Goal: Task Accomplishment & Management: Manage account settings

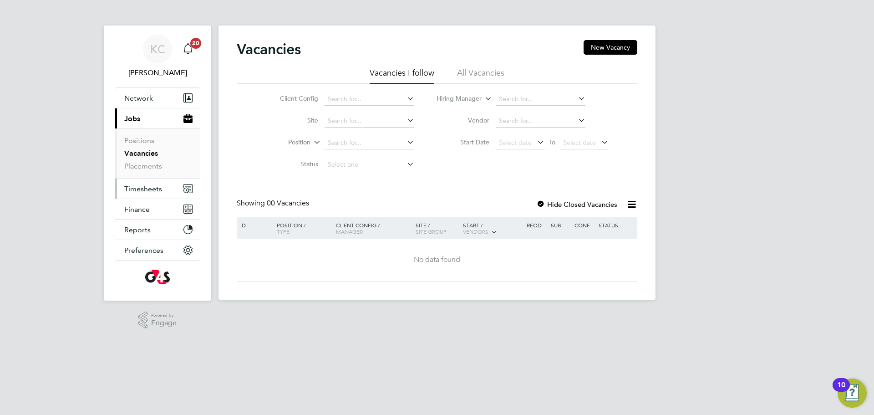
click at [152, 191] on span "Timesheets" at bounding box center [143, 188] width 38 height 9
click at [135, 193] on button "Timesheets" at bounding box center [157, 188] width 85 height 20
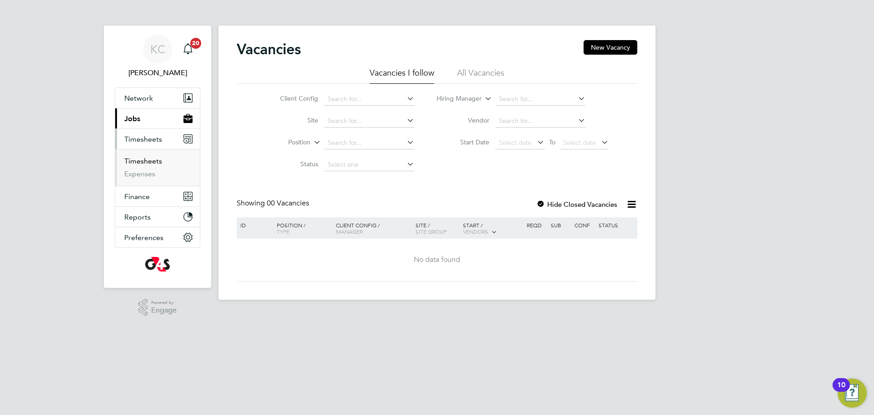
click at [141, 162] on link "Timesheets" at bounding box center [143, 161] width 38 height 9
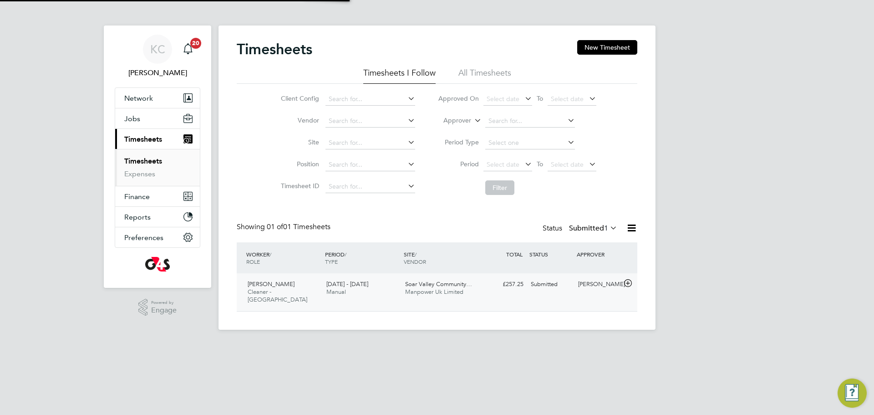
scroll to position [23, 79]
click at [268, 288] on span "Cleaner - [GEOGRAPHIC_DATA]" at bounding box center [278, 295] width 60 height 15
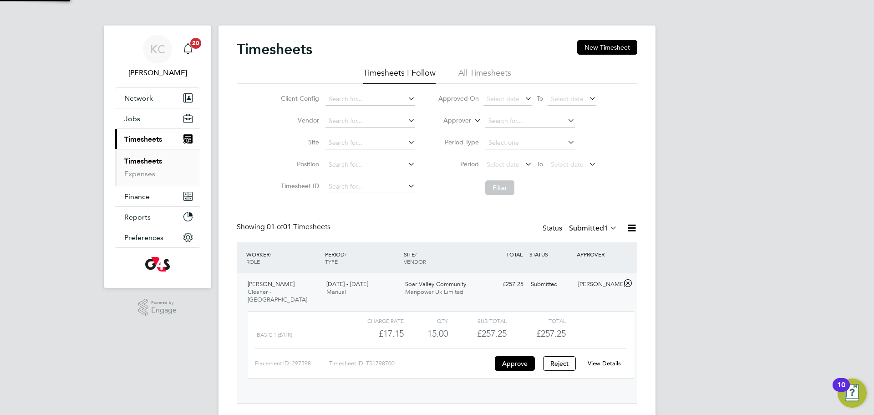
scroll to position [15, 89]
click at [601, 359] on link "View Details" at bounding box center [604, 363] width 33 height 8
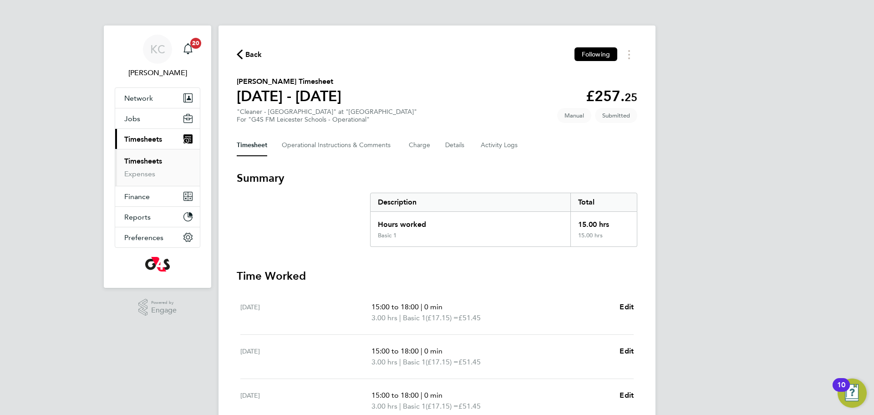
click at [623, 302] on span "Edit" at bounding box center [627, 306] width 14 height 9
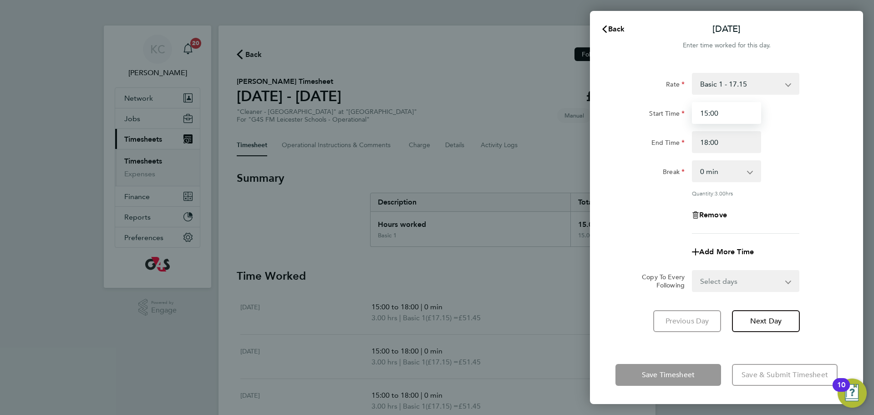
click at [725, 107] on input "15:00" at bounding box center [726, 113] width 69 height 22
type input "15:10"
click at [721, 146] on input "18:00" at bounding box center [726, 142] width 69 height 22
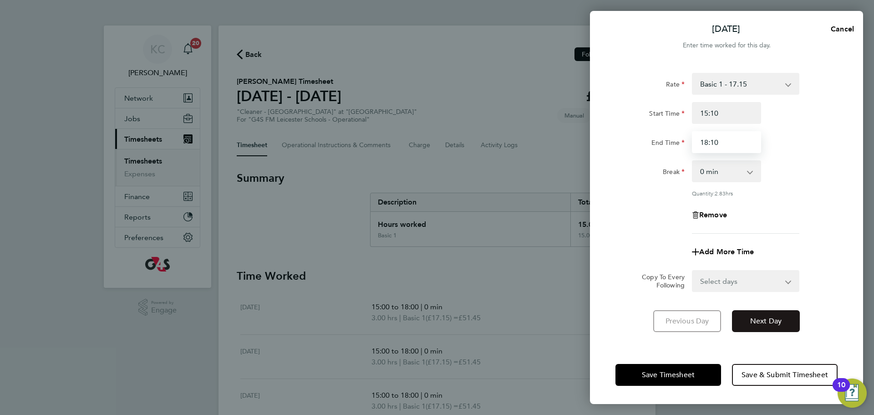
type input "18:10"
click at [765, 326] on button "Next Day" at bounding box center [766, 321] width 68 height 22
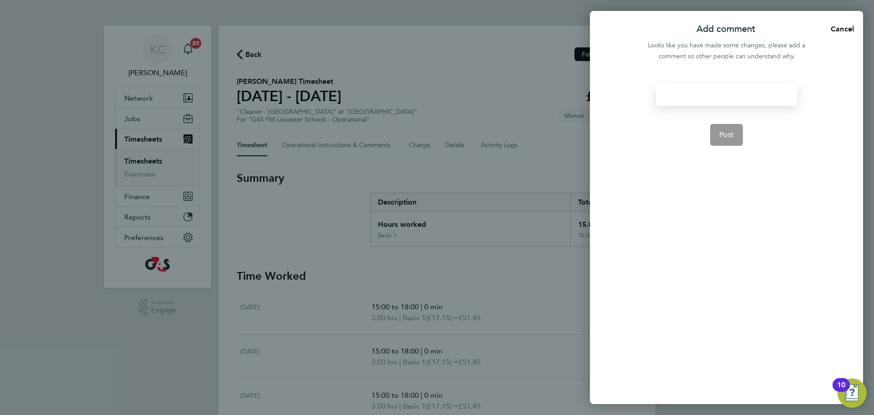
click at [717, 97] on div at bounding box center [726, 95] width 141 height 22
click at [710, 93] on div at bounding box center [726, 95] width 141 height 22
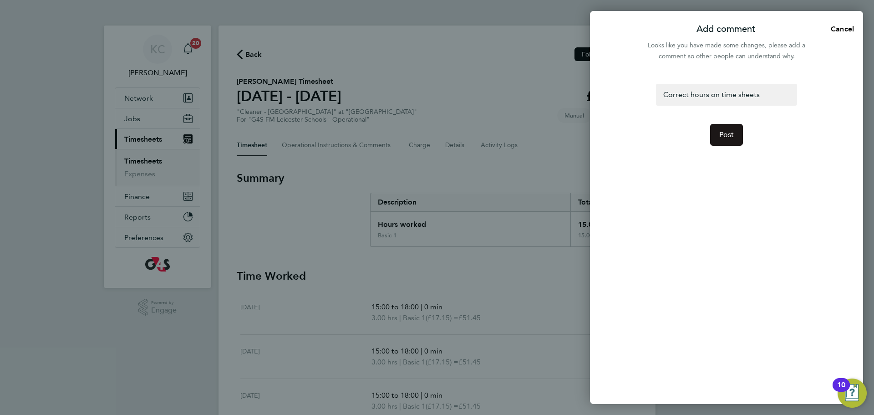
click at [728, 132] on span "Post" at bounding box center [726, 134] width 15 height 9
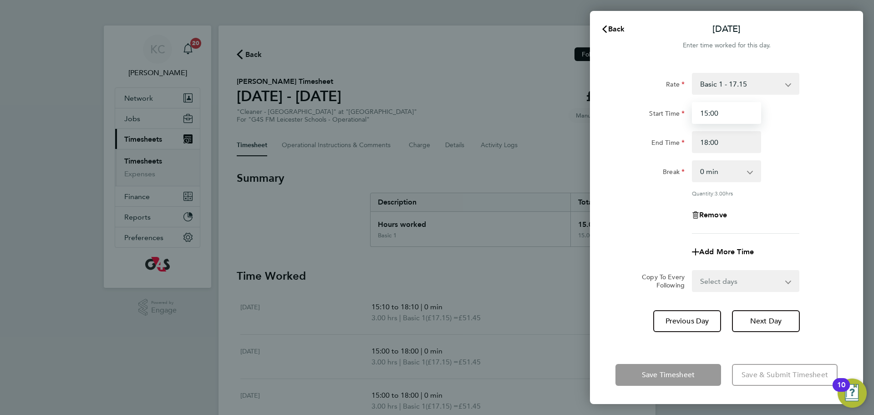
click at [723, 110] on input "15:00" at bounding box center [726, 113] width 69 height 22
type input "15:10"
click at [724, 143] on input "18:00" at bounding box center [726, 142] width 69 height 22
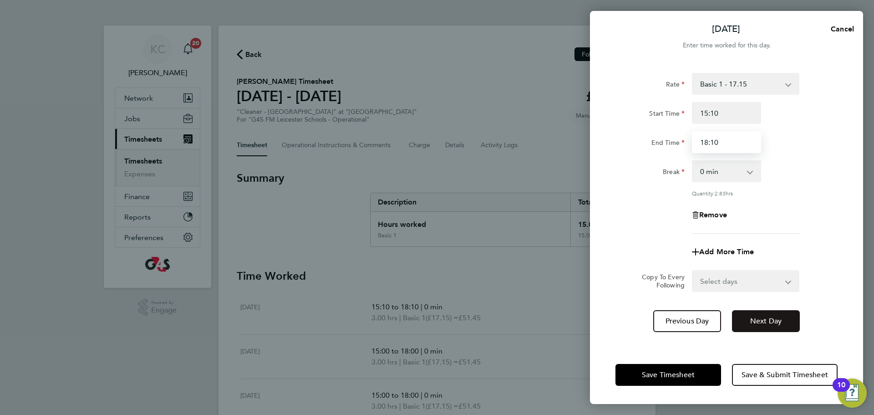
type input "18:10"
click at [757, 322] on span "Next Day" at bounding box center [765, 320] width 31 height 9
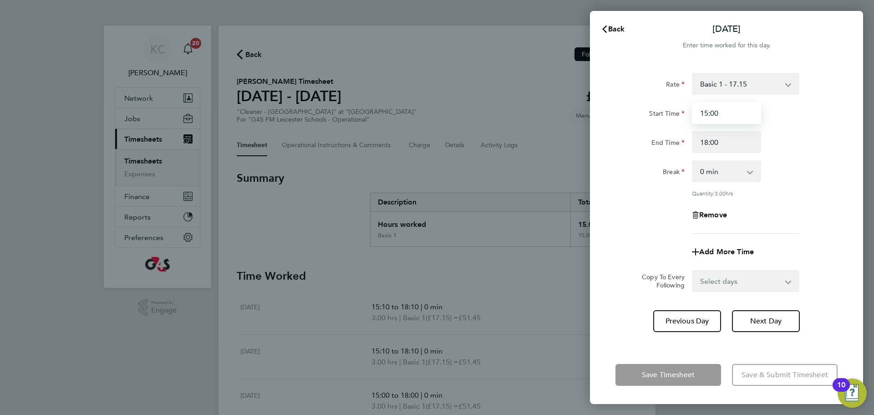
click at [740, 114] on input "15:00" at bounding box center [726, 113] width 69 height 22
click at [678, 317] on span "Previous Day" at bounding box center [688, 320] width 44 height 9
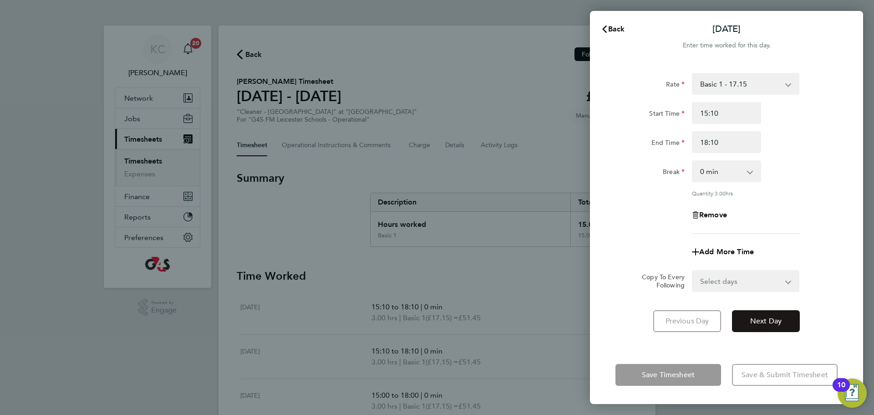
click at [773, 324] on span "Next Day" at bounding box center [765, 320] width 31 height 9
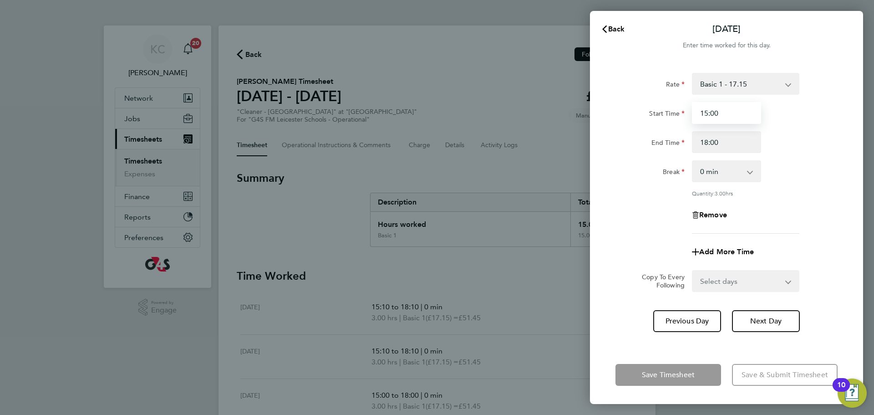
drag, startPoint x: 741, startPoint y: 115, endPoint x: 722, endPoint y: 96, distance: 26.7
click at [741, 115] on input "15:00" at bounding box center [726, 113] width 69 height 22
type input "1"
type input "12:30"
click at [738, 145] on input "18:00" at bounding box center [726, 142] width 69 height 22
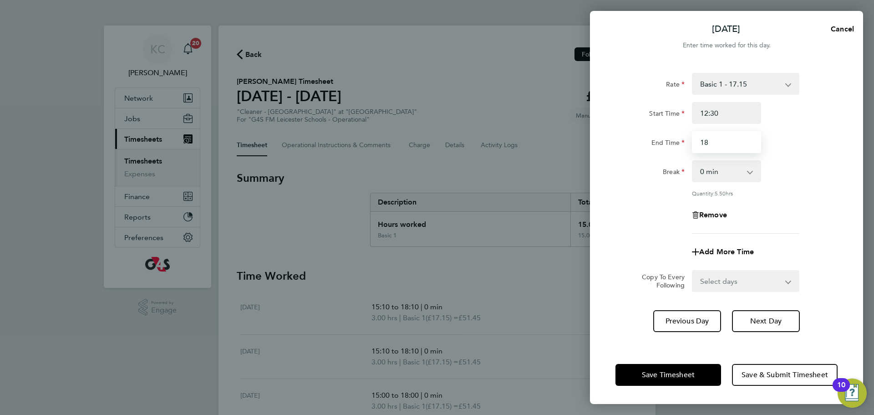
type input "1"
type input "15:30"
click at [770, 321] on span "Next Day" at bounding box center [765, 320] width 31 height 9
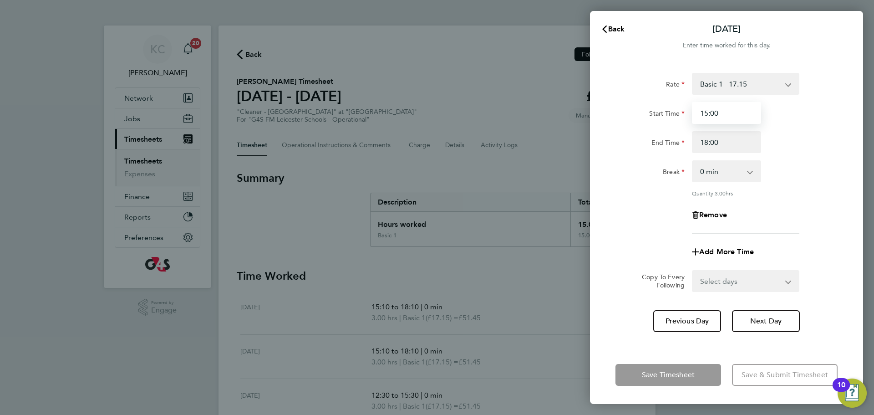
drag, startPoint x: 733, startPoint y: 112, endPoint x: 594, endPoint y: 105, distance: 139.5
click at [594, 115] on div "Rate Basic 1 - 17.15 x2 - 34.30 x1.5 - 24.33 Start Time 15:00 End Time 18:00 Br…" at bounding box center [726, 204] width 273 height 284
type input "14:40"
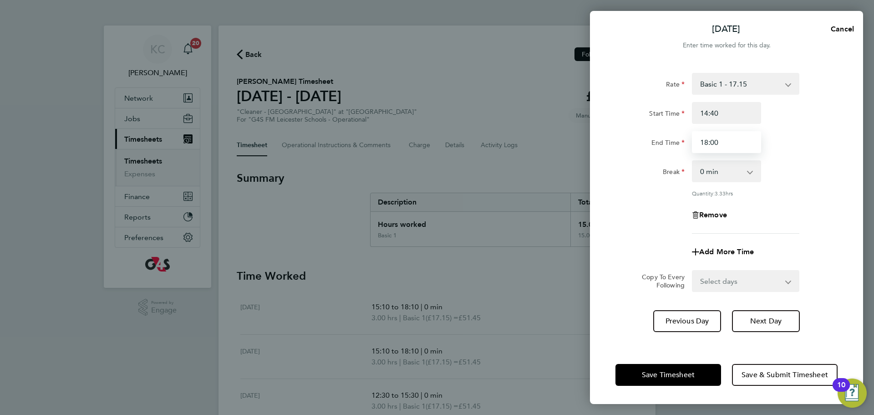
drag, startPoint x: 729, startPoint y: 143, endPoint x: 589, endPoint y: 115, distance: 142.5
click at [589, 115] on div "[DATE] Cancel Enter time worked for this day. Rate Basic 1 - 17.15 x2 - 34.30 x…" at bounding box center [437, 207] width 874 height 415
type input "17:40"
click at [785, 160] on div "Break 0 min 15 min 30 min 45 min 60 min 75 min 90 min" at bounding box center [726, 171] width 229 height 22
click at [679, 380] on button "Save Timesheet" at bounding box center [669, 375] width 106 height 22
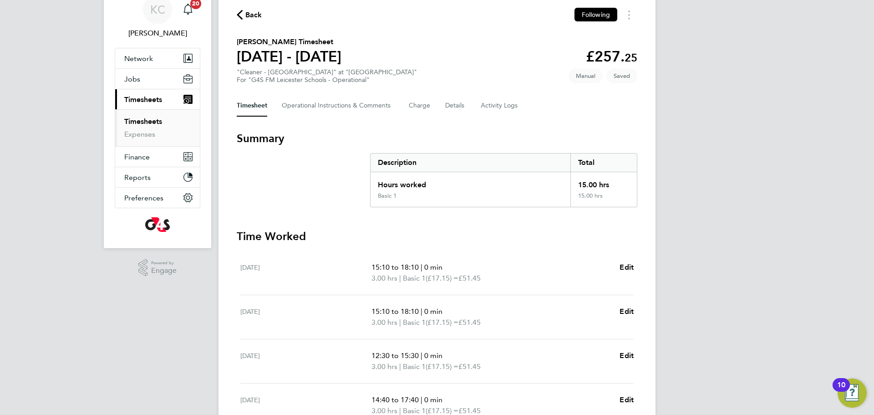
scroll to position [55, 0]
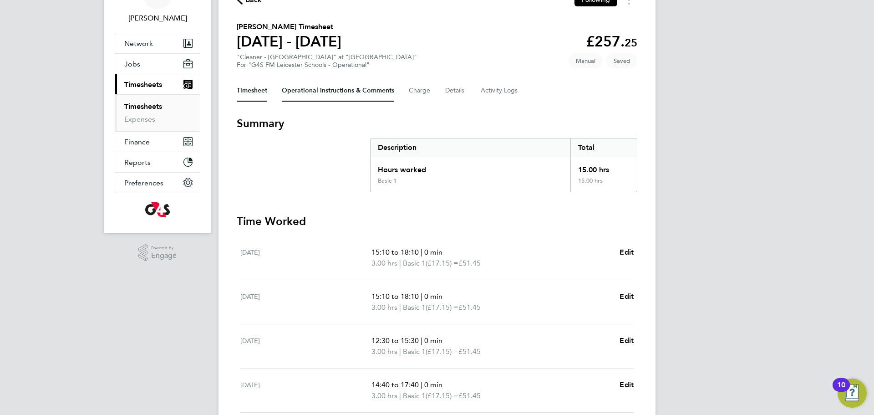
click at [362, 91] on Comments-tab "Operational Instructions & Comments" at bounding box center [338, 91] width 112 height 22
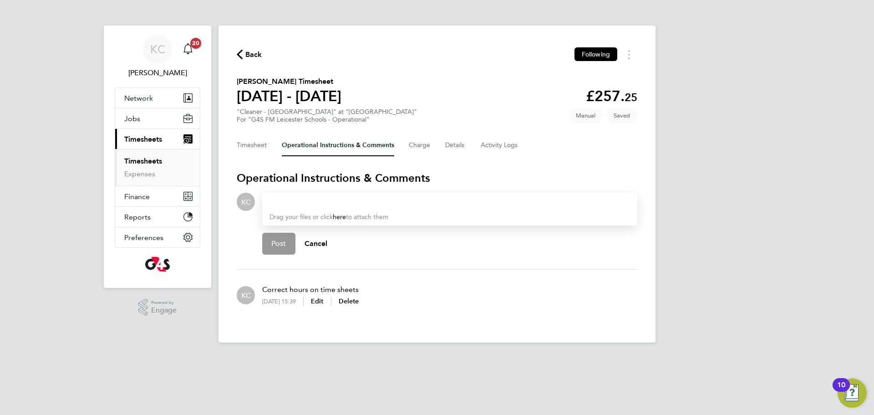
click at [274, 201] on div at bounding box center [450, 201] width 361 height 11
click at [245, 143] on button "Timesheet" at bounding box center [252, 145] width 31 height 22
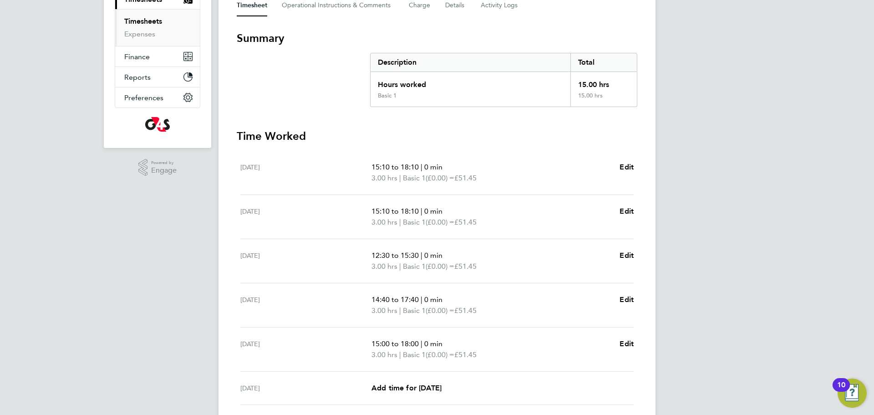
scroll to position [141, 0]
click at [623, 342] on span "Edit" at bounding box center [627, 342] width 14 height 9
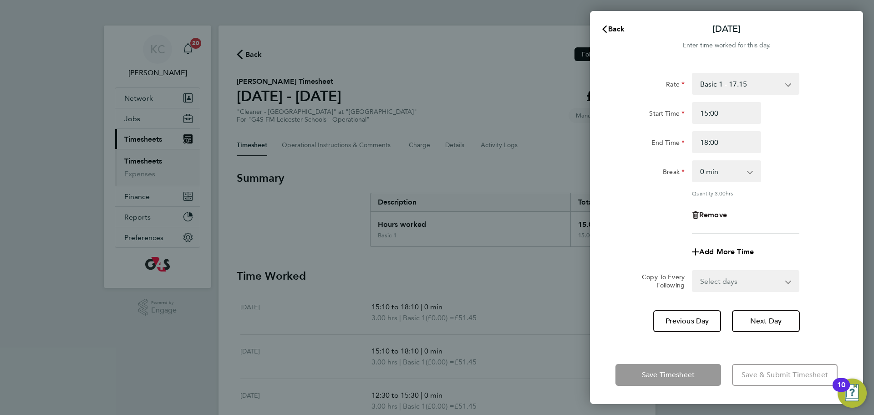
click at [713, 214] on span "Remove" at bounding box center [713, 214] width 28 height 9
select select "null"
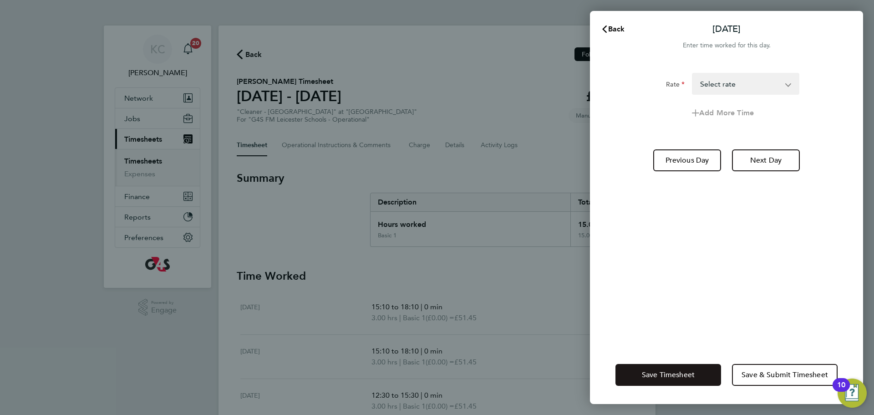
click at [666, 374] on span "Save Timesheet" at bounding box center [668, 374] width 53 height 9
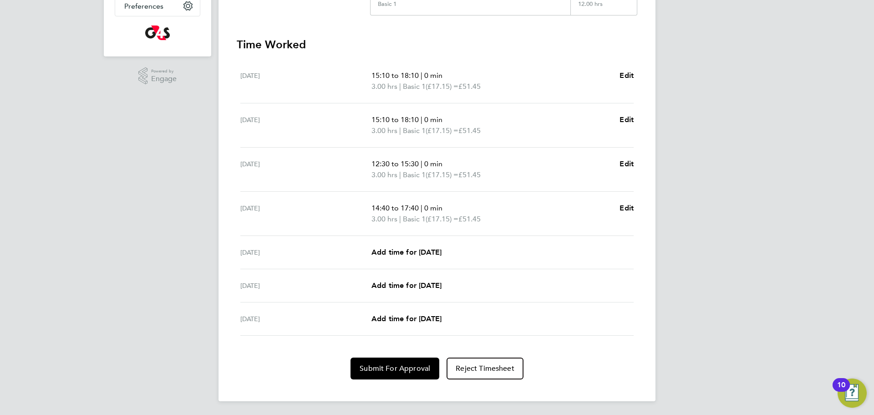
scroll to position [232, 0]
click at [369, 366] on span "Submit For Approval" at bounding box center [395, 367] width 71 height 9
click at [391, 368] on span "Approve Timesheet" at bounding box center [394, 367] width 67 height 9
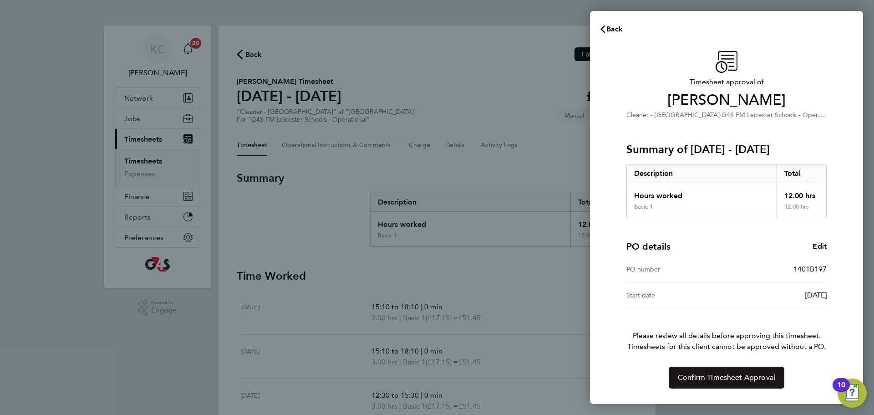
click at [701, 379] on span "Confirm Timesheet Approval" at bounding box center [726, 377] width 97 height 9
